Goal: Information Seeking & Learning: Learn about a topic

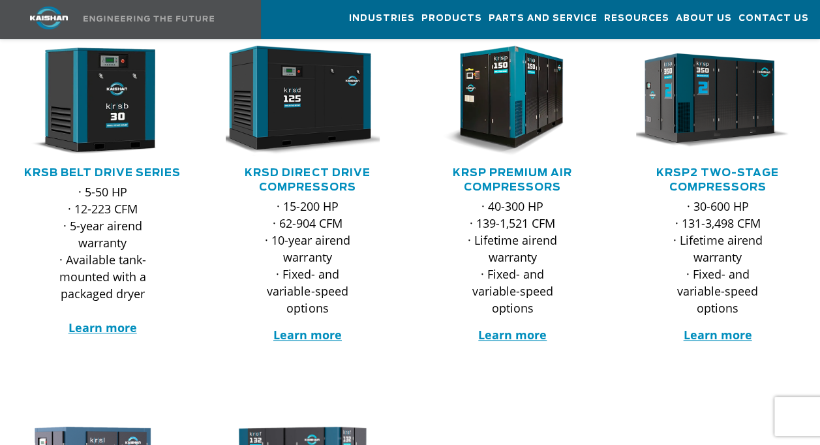
scroll to position [261, 0]
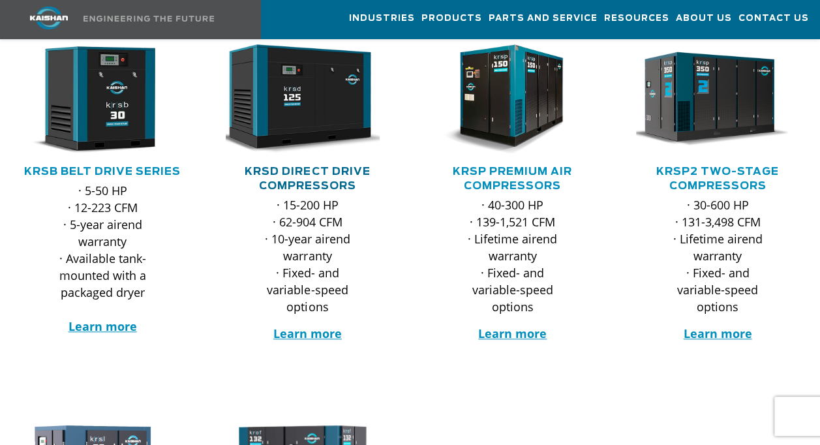
click at [301, 166] on link "KRSD Direct Drive Compressors" at bounding box center [307, 178] width 125 height 25
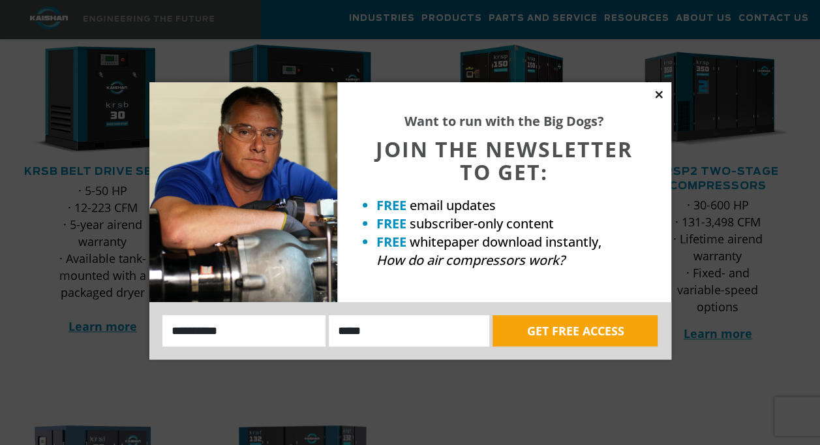
click at [658, 91] on icon at bounding box center [659, 95] width 12 height 12
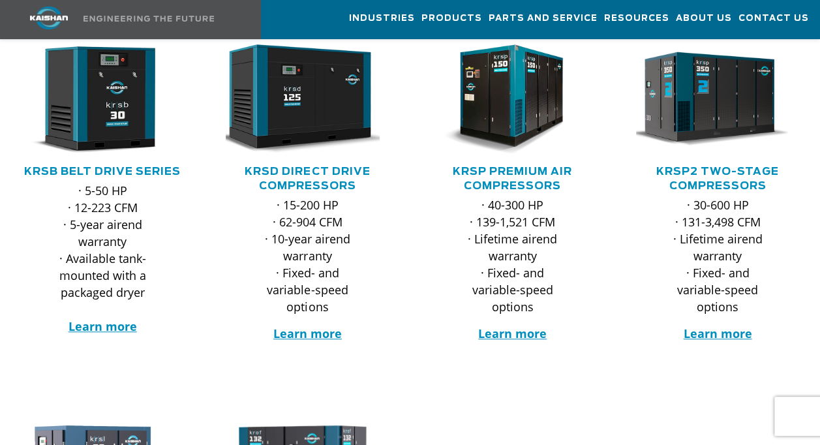
click at [703, 164] on h5 "KRSP2 Two-Stage Compressors" at bounding box center [717, 178] width 179 height 29
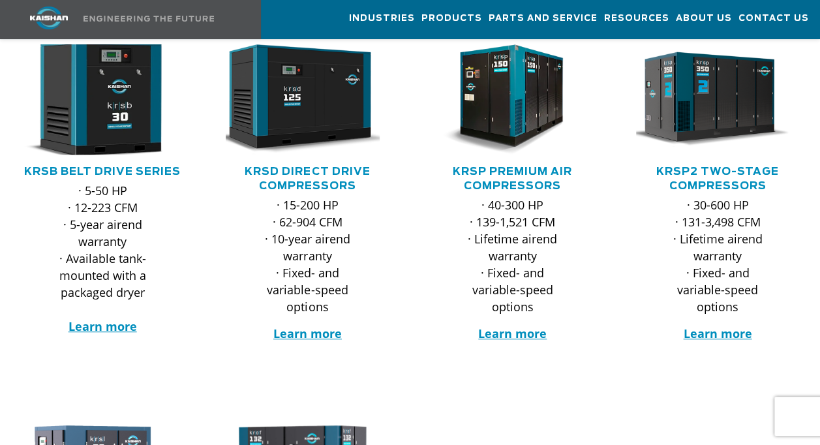
click at [87, 65] on img at bounding box center [93, 99] width 180 height 121
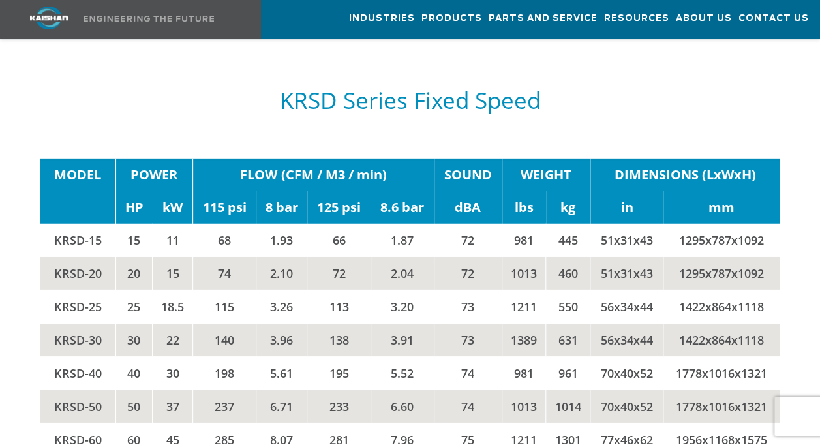
scroll to position [1931, 0]
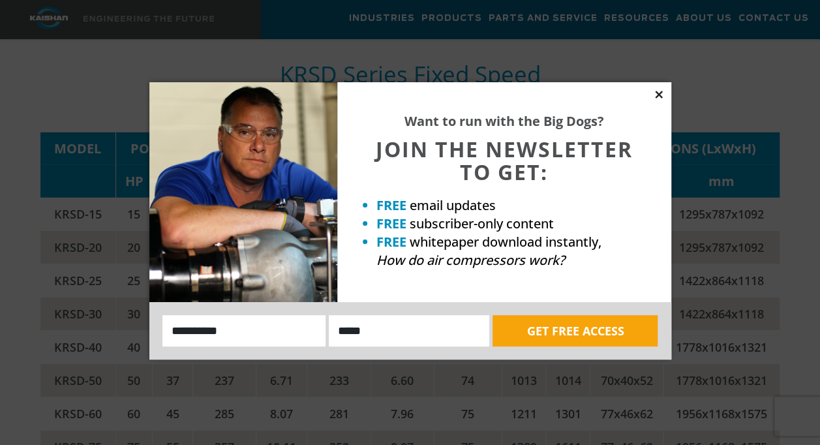
click at [656, 91] on icon at bounding box center [658, 94] width 7 height 7
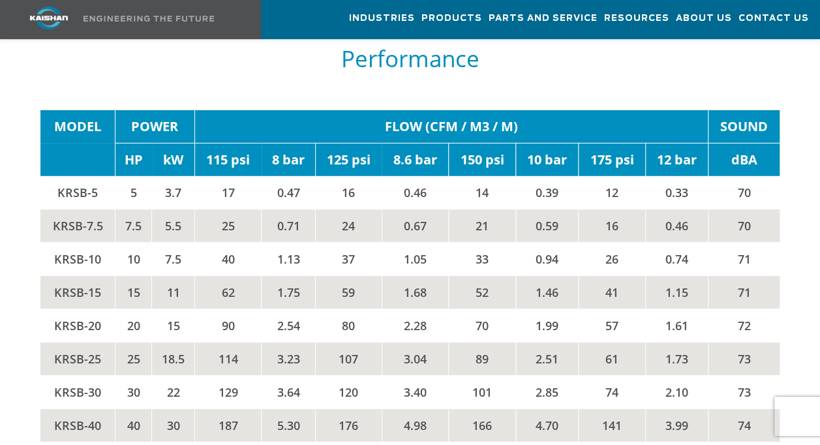
scroll to position [1952, 0]
